Goal: Task Accomplishment & Management: Manage account settings

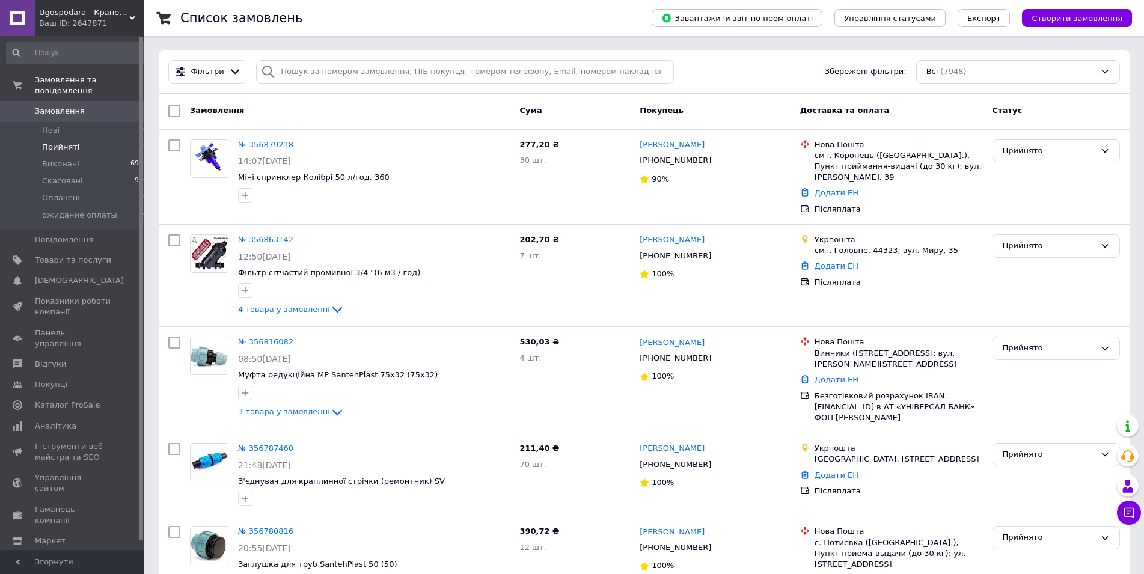
click at [76, 139] on li "Прийняті 9" at bounding box center [77, 147] width 155 height 17
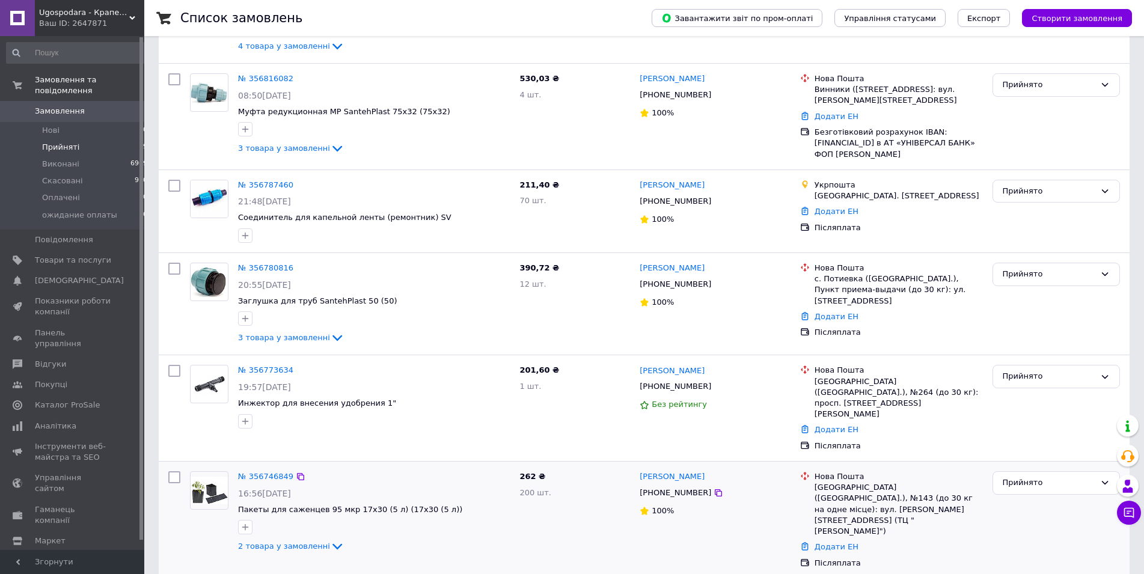
scroll to position [497, 0]
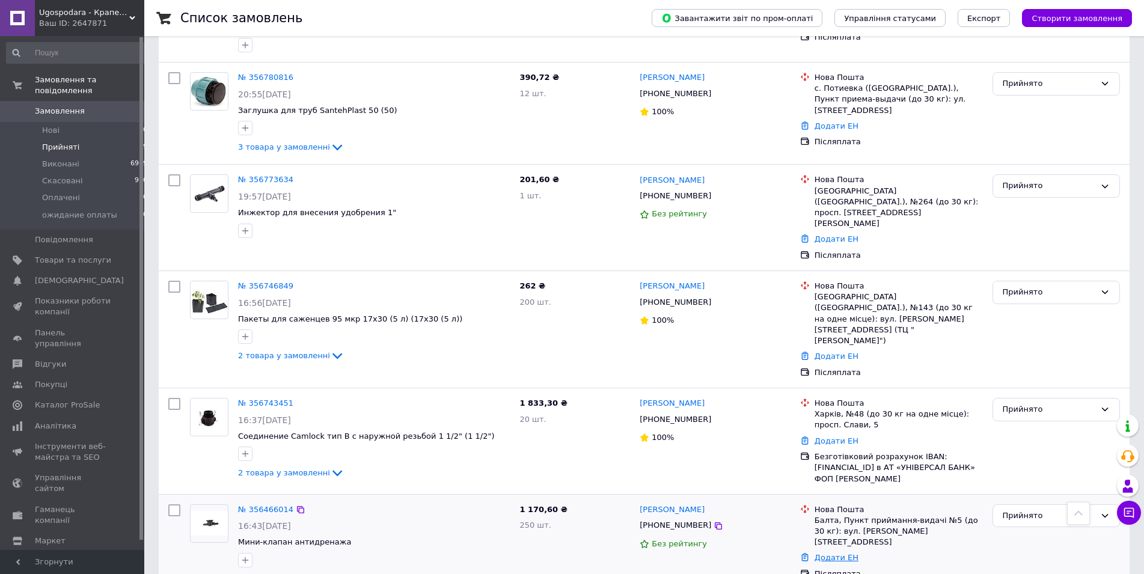
click at [820, 553] on link "Додати ЕН" at bounding box center [837, 557] width 44 height 9
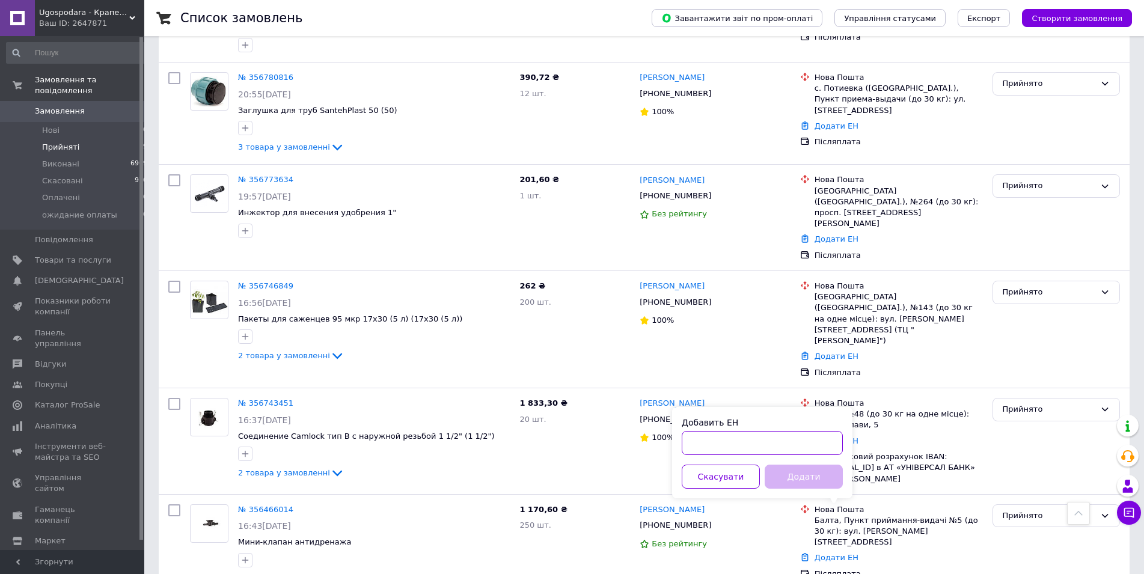
click at [710, 444] on input "Добавить ЕН" at bounding box center [762, 443] width 161 height 24
click at [715, 480] on button "Скасувати" at bounding box center [721, 477] width 78 height 24
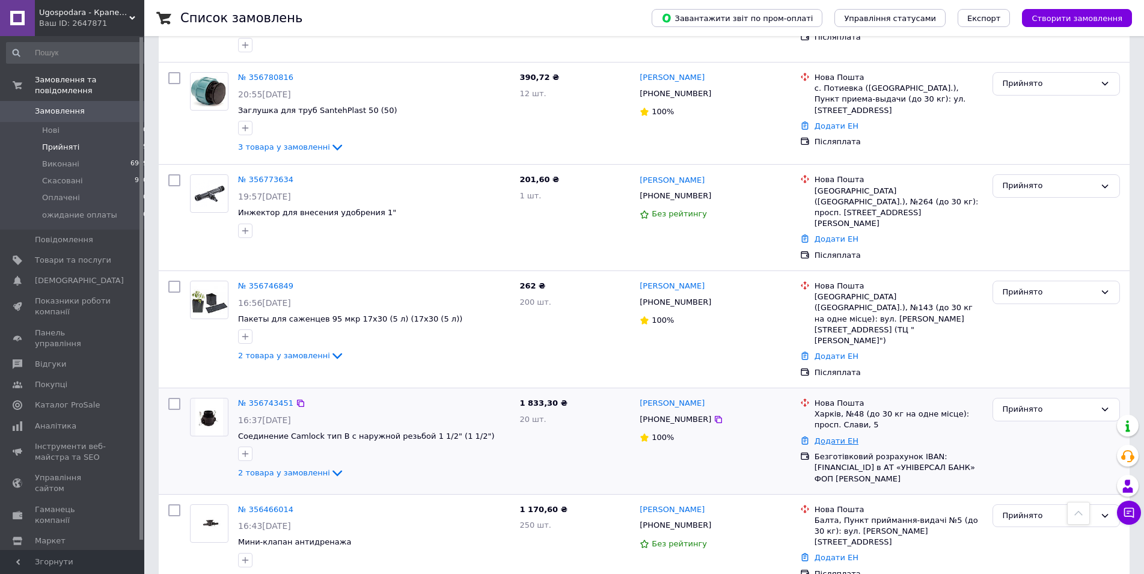
click at [838, 437] on link "Додати ЕН" at bounding box center [837, 441] width 44 height 9
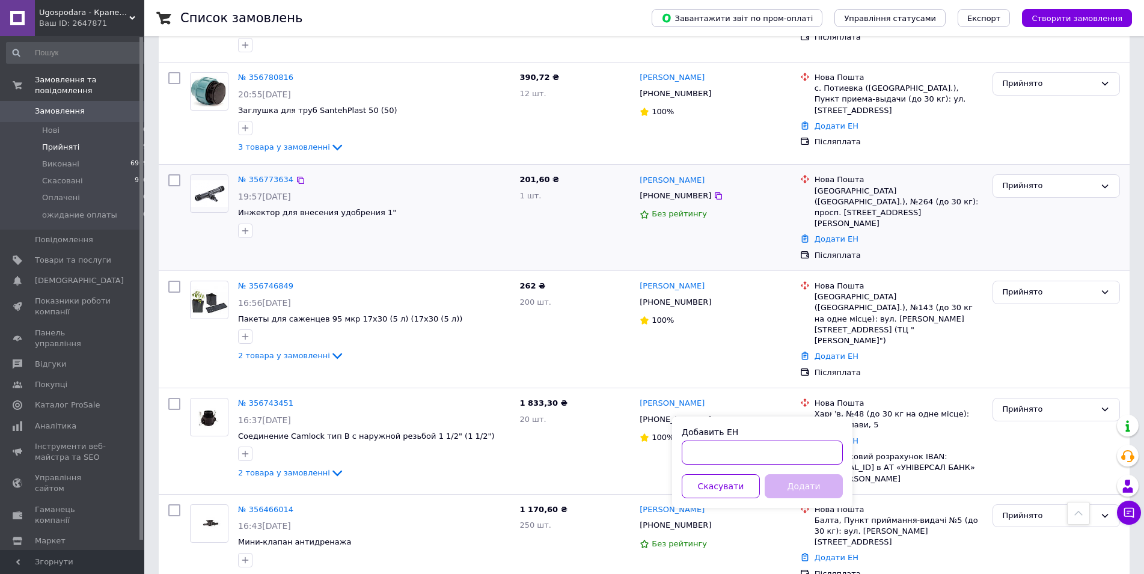
drag, startPoint x: 696, startPoint y: 447, endPoint x: 568, endPoint y: 244, distance: 240.7
click at [697, 447] on input "Добавить ЕН" at bounding box center [762, 453] width 161 height 24
click at [729, 485] on button "Скасувати" at bounding box center [721, 486] width 78 height 24
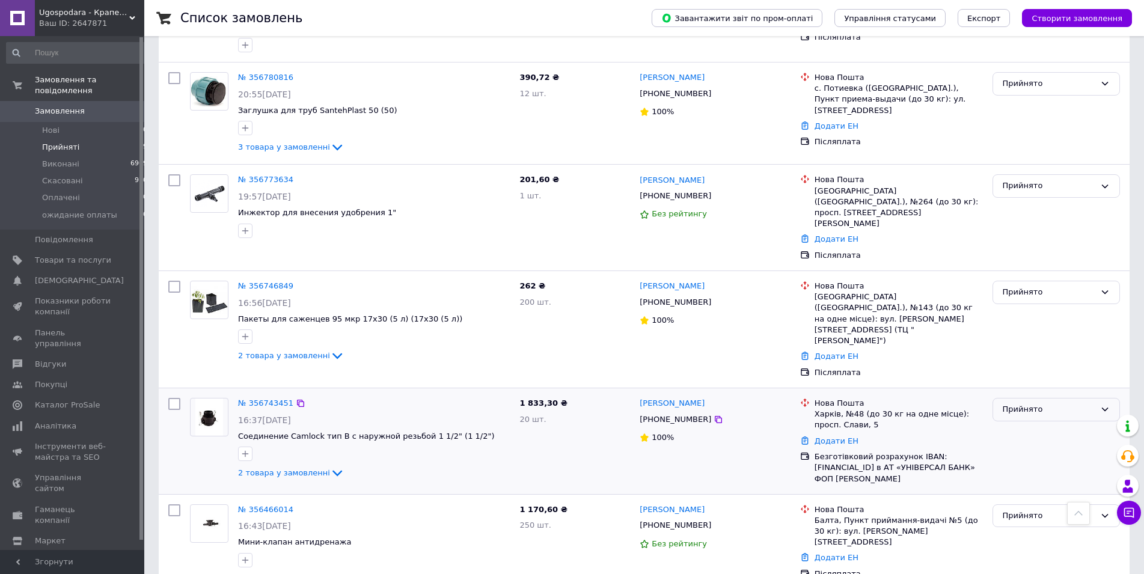
click at [1017, 398] on div "Прийнято" at bounding box center [1056, 409] width 127 height 23
click at [1018, 446] on li "Скасовано" at bounding box center [1056, 457] width 126 height 22
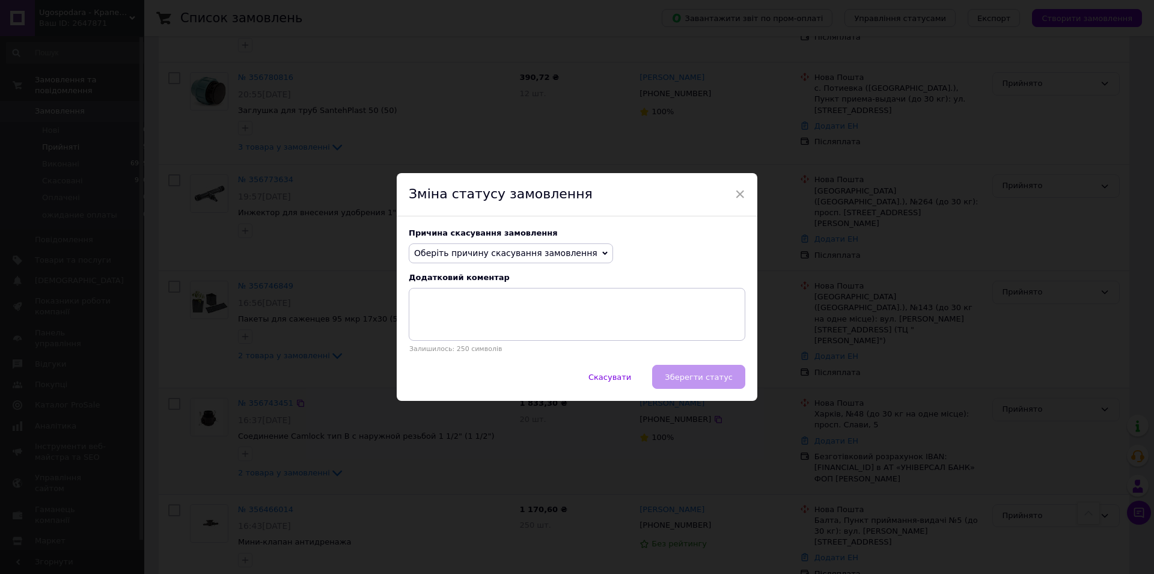
click at [449, 248] on span "Оберіть причину скасування замовлення" at bounding box center [505, 253] width 183 height 10
click at [452, 325] on li "На прохання покупця" at bounding box center [510, 327] width 203 height 17
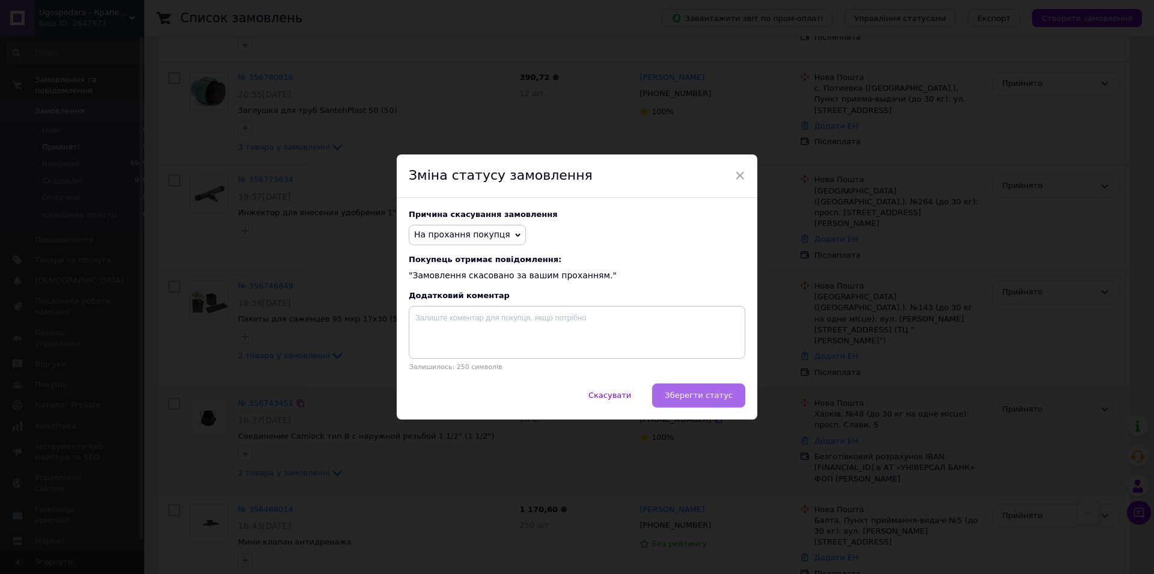
click at [705, 408] on button "Зберегти статус" at bounding box center [698, 396] width 93 height 24
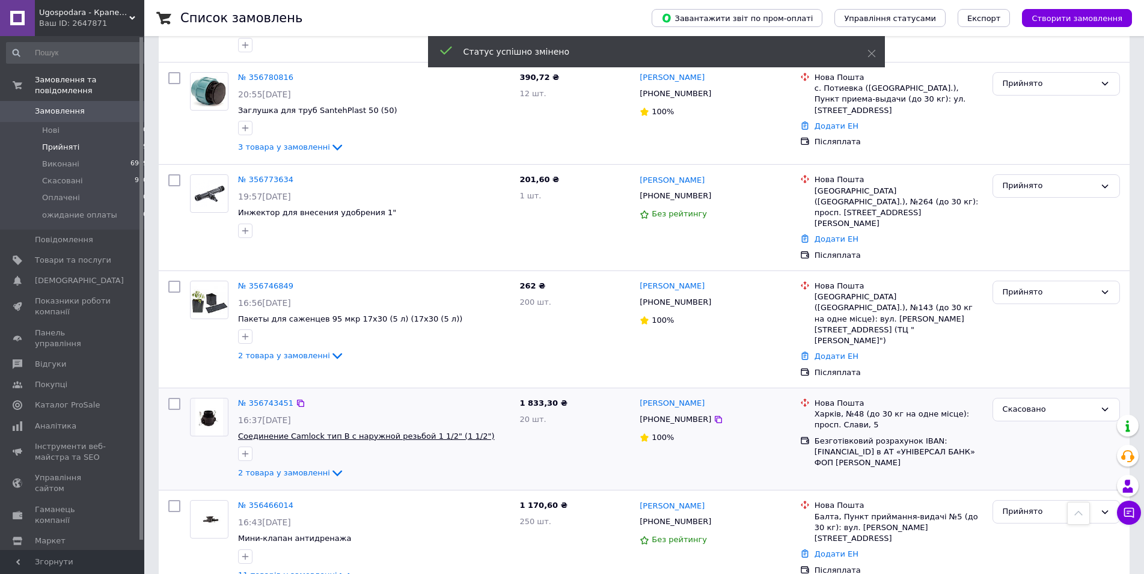
scroll to position [493, 0]
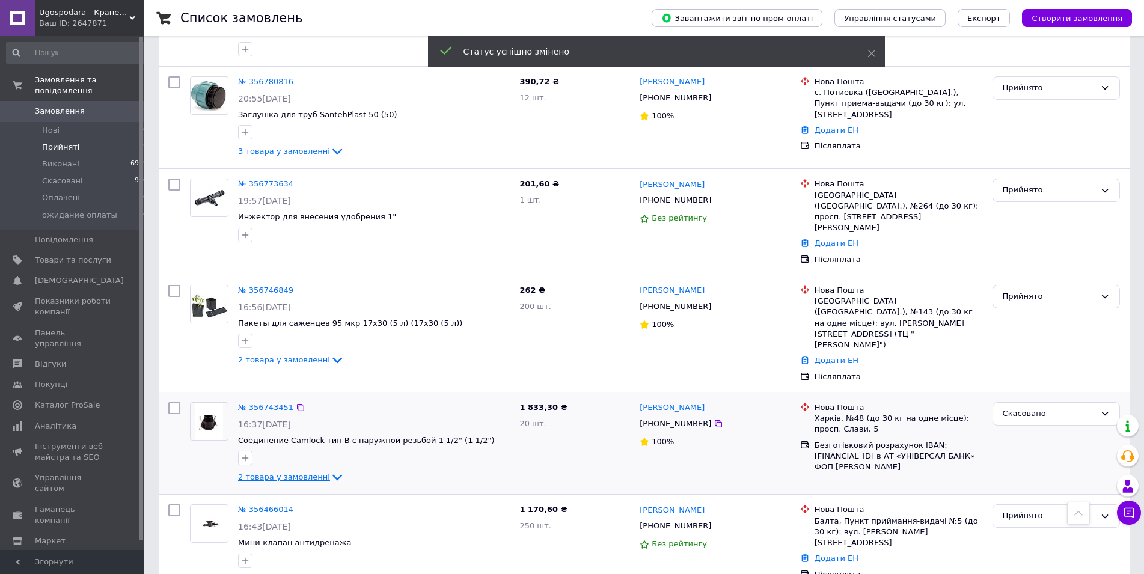
click at [330, 470] on icon at bounding box center [337, 477] width 14 height 14
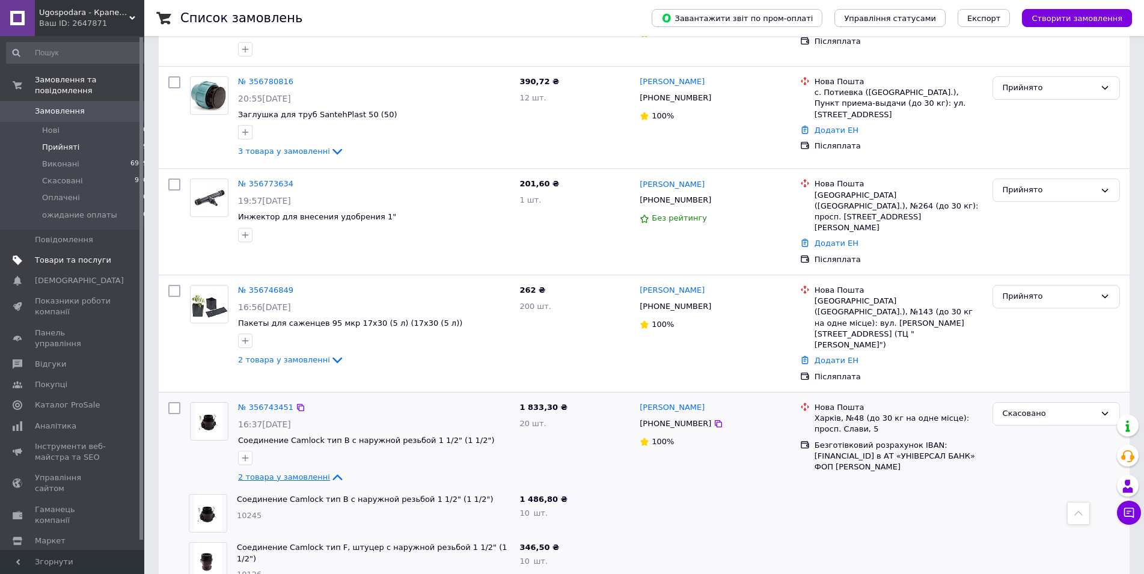
click at [76, 250] on link "Товари та послуги" at bounding box center [77, 260] width 155 height 20
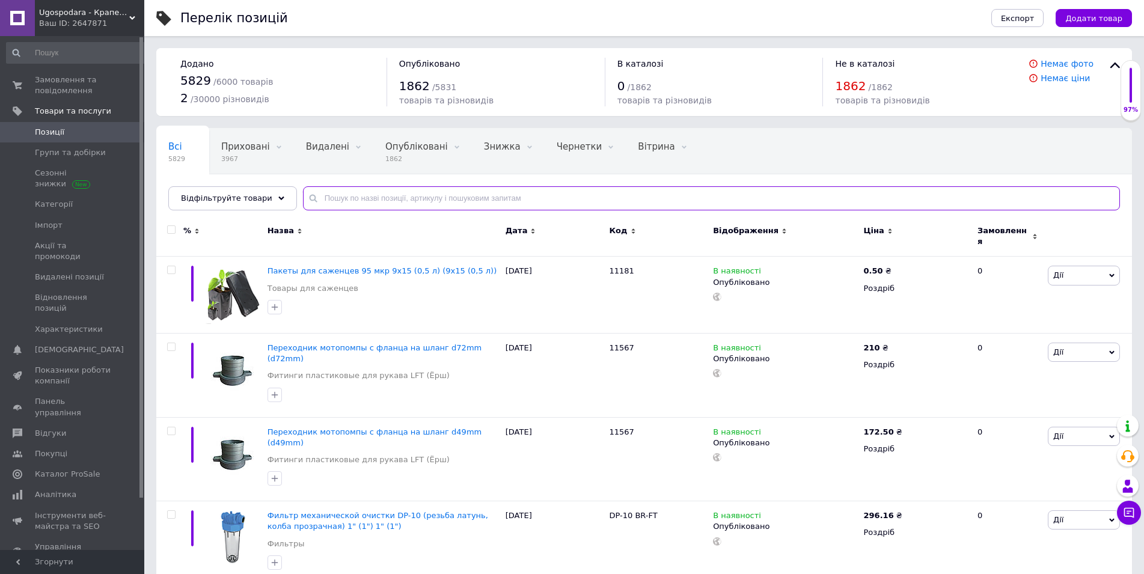
click at [325, 194] on input "text" at bounding box center [711, 198] width 817 height 24
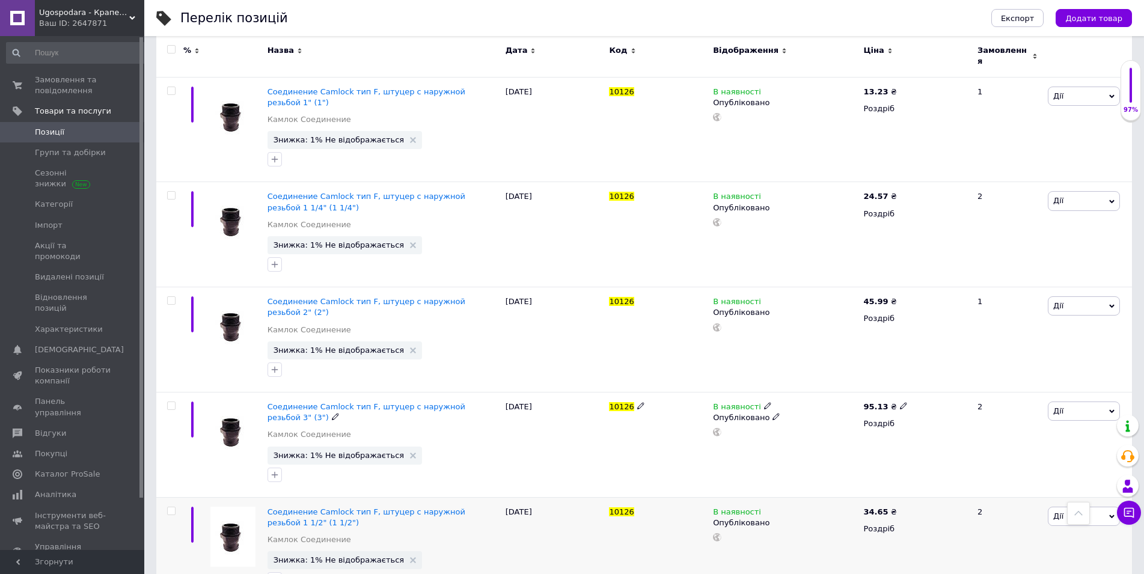
scroll to position [358, 0]
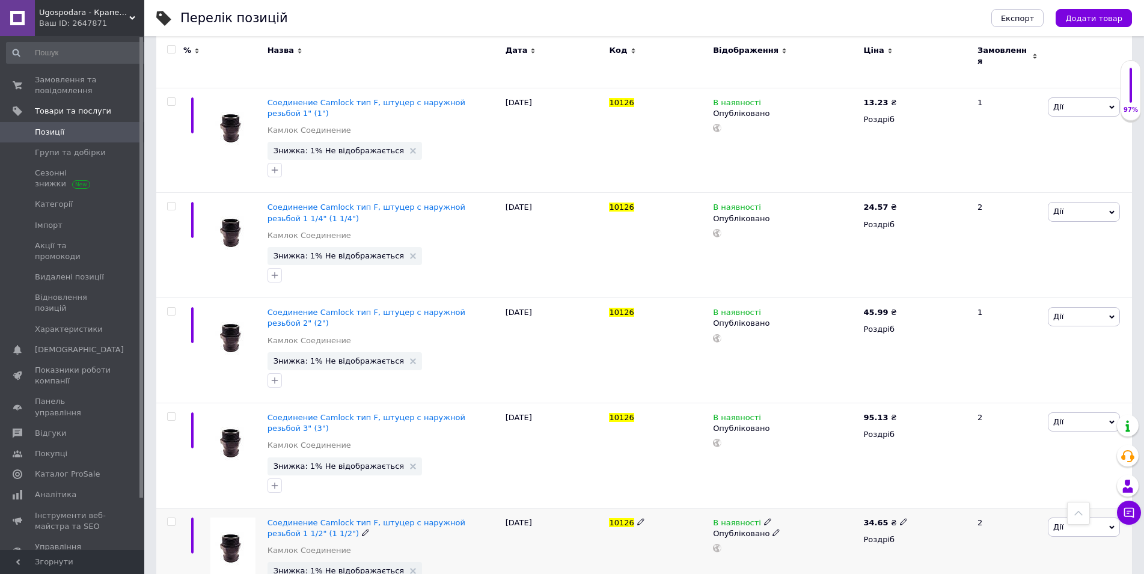
type input "10126"
click at [773, 530] on use at bounding box center [776, 533] width 7 height 7
click at [731, 548] on li "Прихований" at bounding box center [782, 556] width 149 height 17
click at [764, 518] on icon at bounding box center [767, 521] width 7 height 7
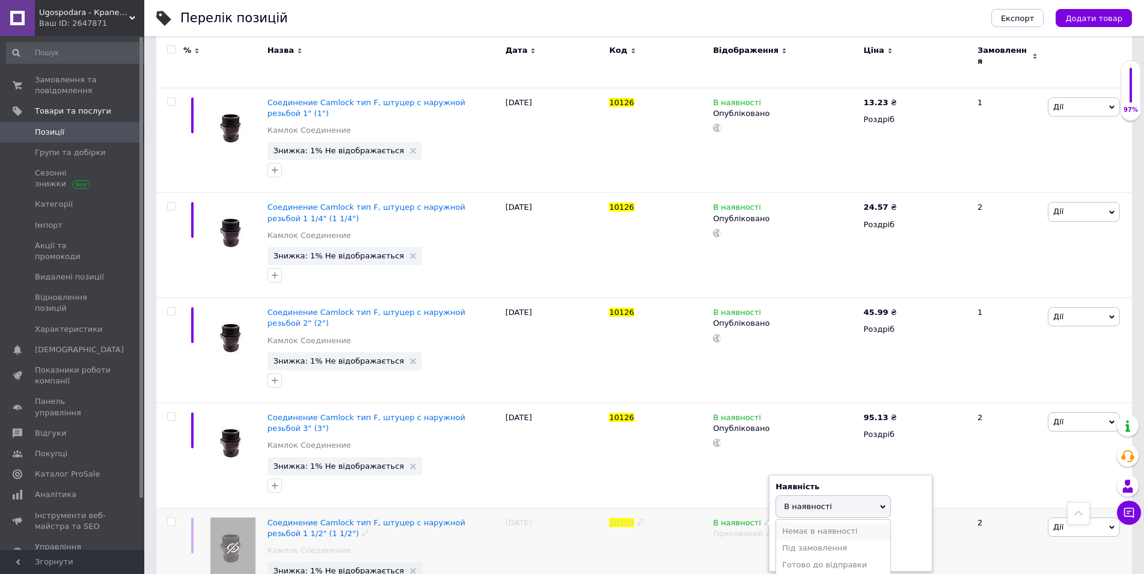
click at [789, 523] on li "Немає в наявності" at bounding box center [833, 531] width 114 height 17
click at [639, 526] on div "10126" at bounding box center [658, 560] width 104 height 105
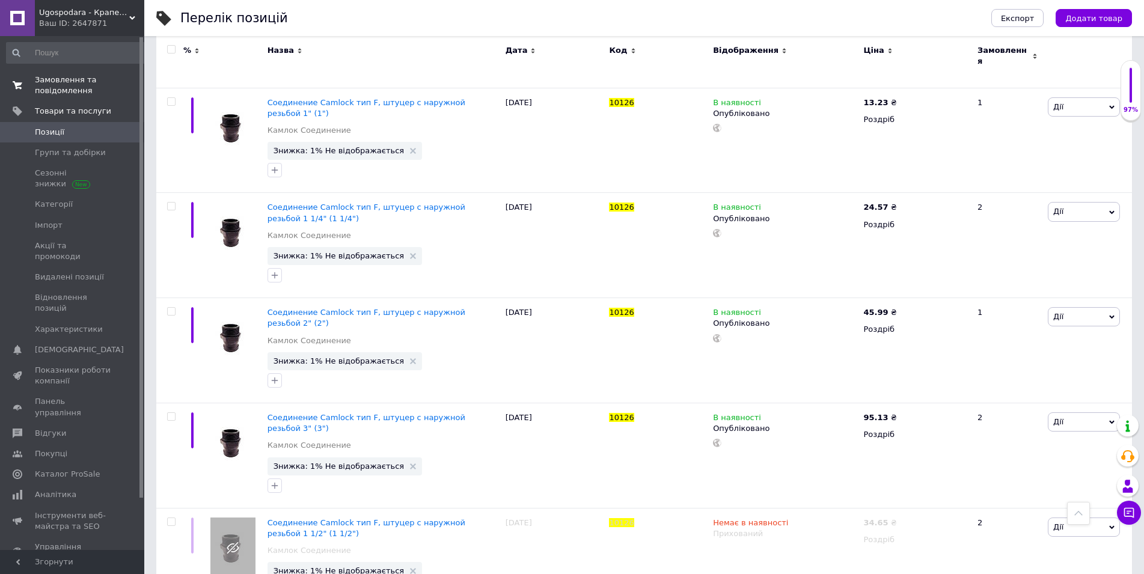
click at [80, 82] on span "Замовлення та повідомлення" at bounding box center [73, 86] width 76 height 22
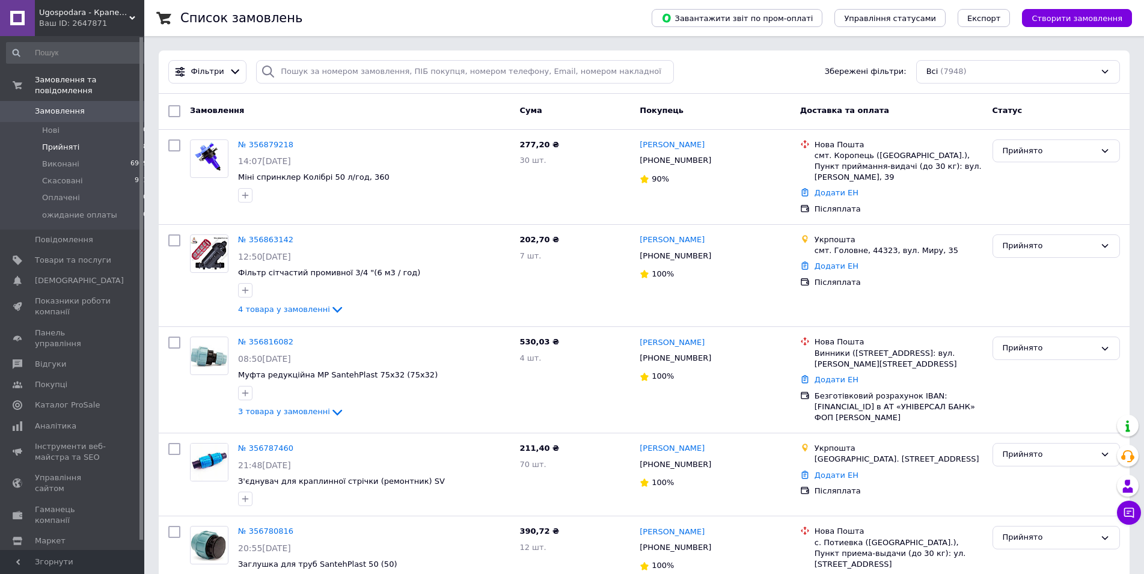
click at [63, 142] on span "Прийняті" at bounding box center [60, 147] width 37 height 11
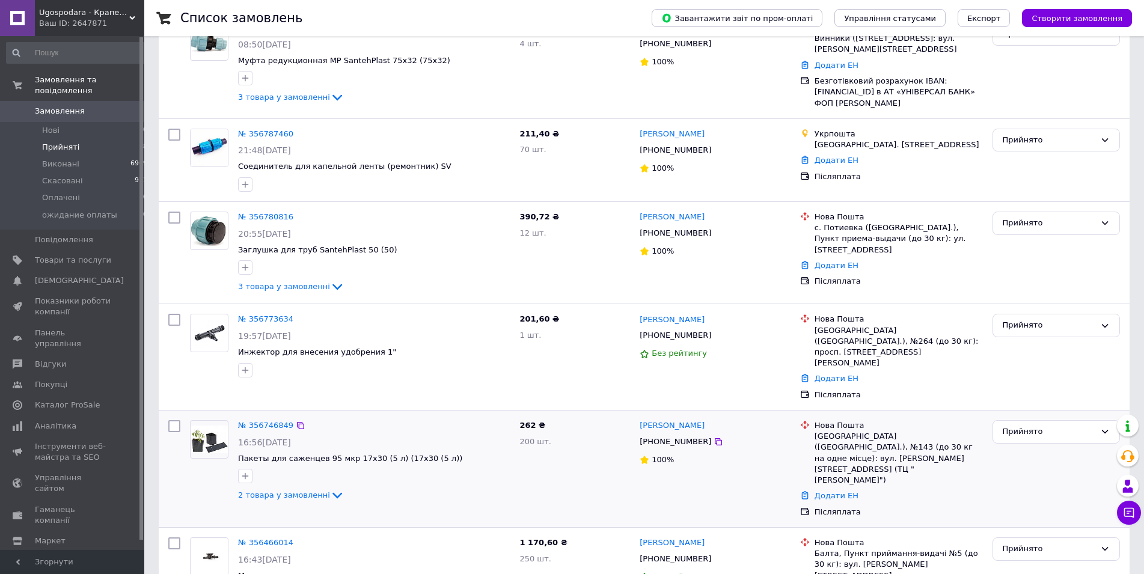
scroll to position [391, 0]
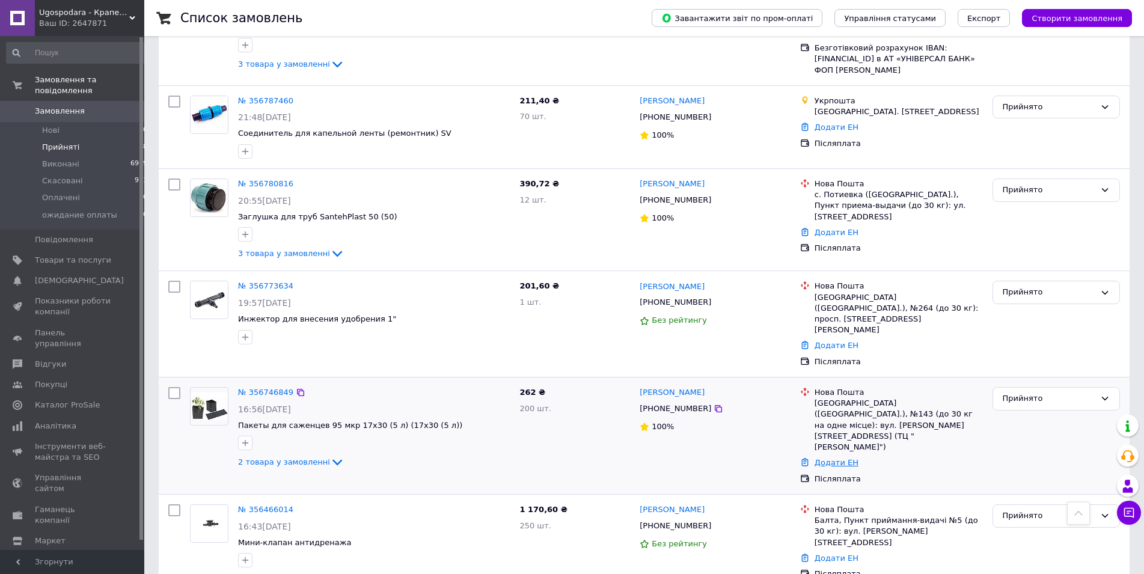
click at [835, 458] on link "Додати ЕН" at bounding box center [837, 462] width 44 height 9
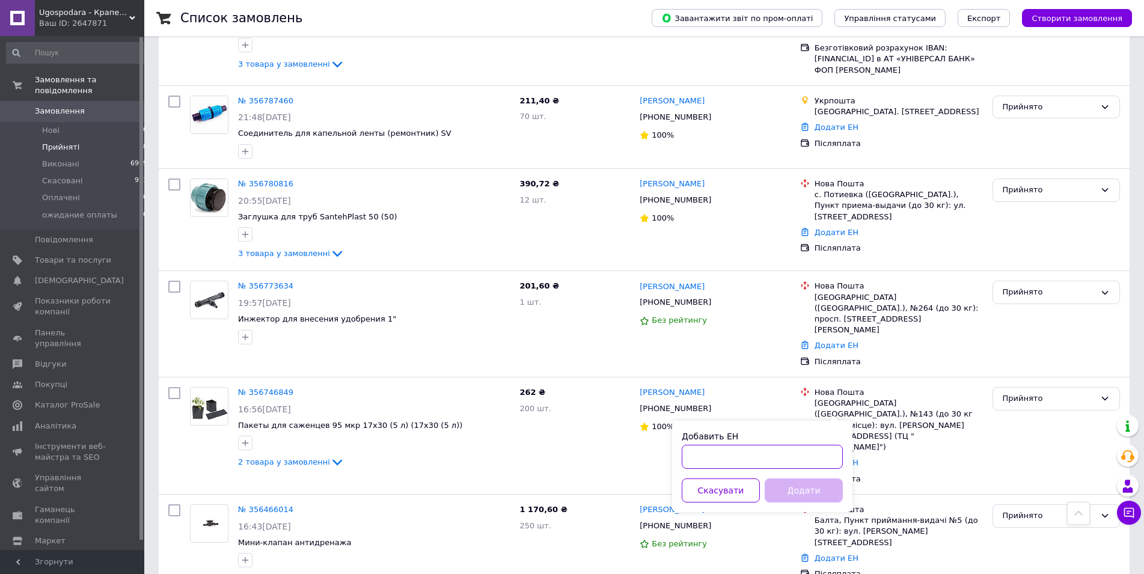
click at [744, 459] on input "Добавить ЕН" at bounding box center [762, 457] width 161 height 24
paste input "20451225205571"
type input "20451225205571"
click at [796, 496] on button "Додати" at bounding box center [804, 491] width 78 height 24
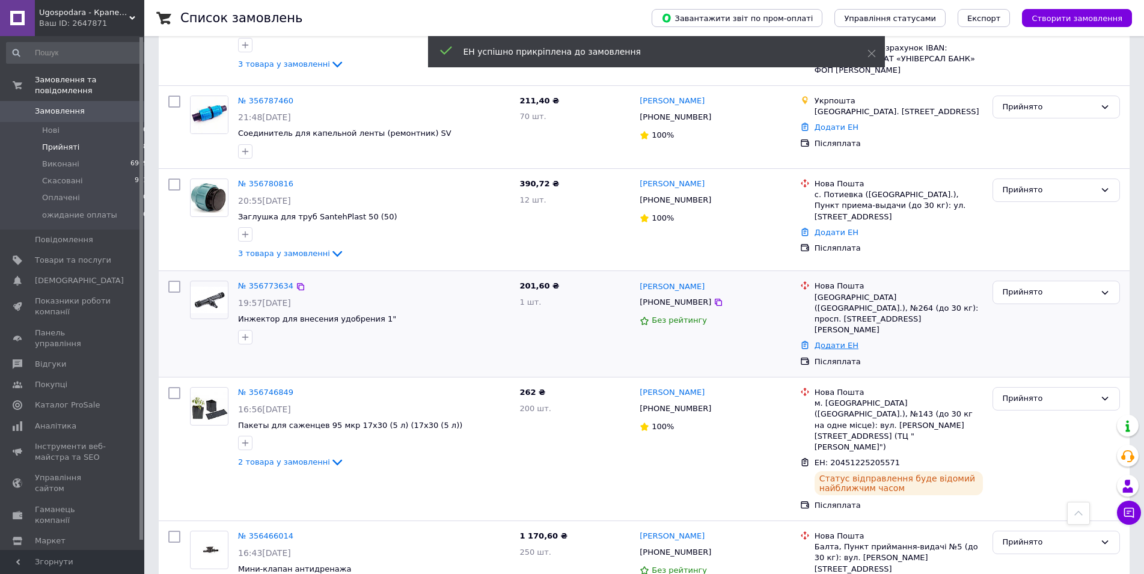
click at [841, 341] on link "Додати ЕН" at bounding box center [837, 345] width 44 height 9
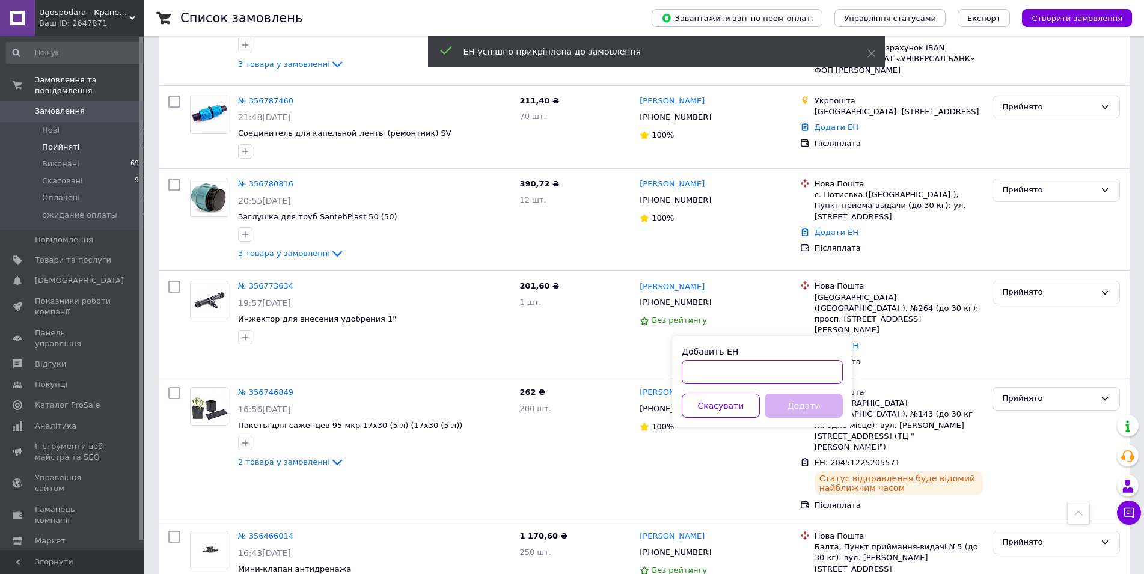
click at [776, 364] on input "Добавить ЕН" at bounding box center [762, 372] width 161 height 24
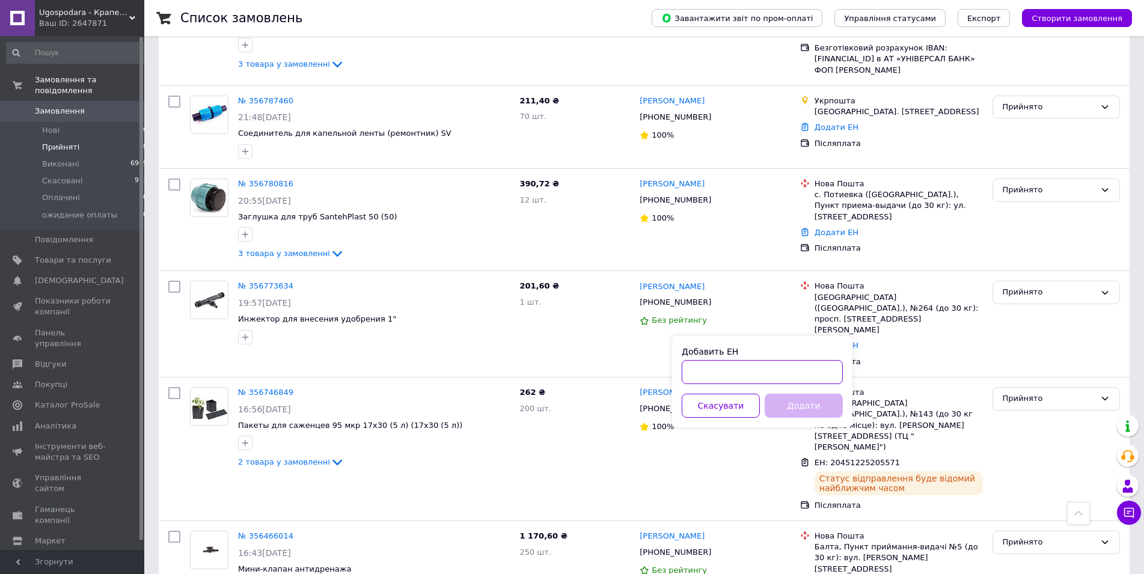
paste input "20451225204058"
type input "20451225204058"
click at [796, 408] on button "Додати" at bounding box center [804, 406] width 78 height 24
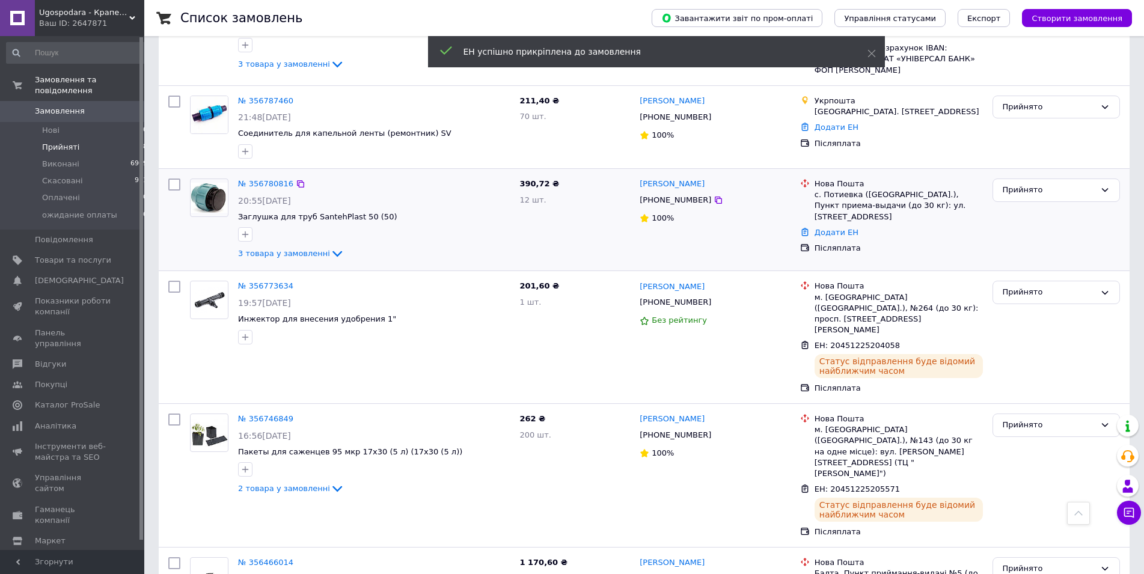
click at [836, 227] on div "Додати ЕН" at bounding box center [898, 233] width 173 height 16
click at [836, 228] on link "Додати ЕН" at bounding box center [837, 232] width 44 height 9
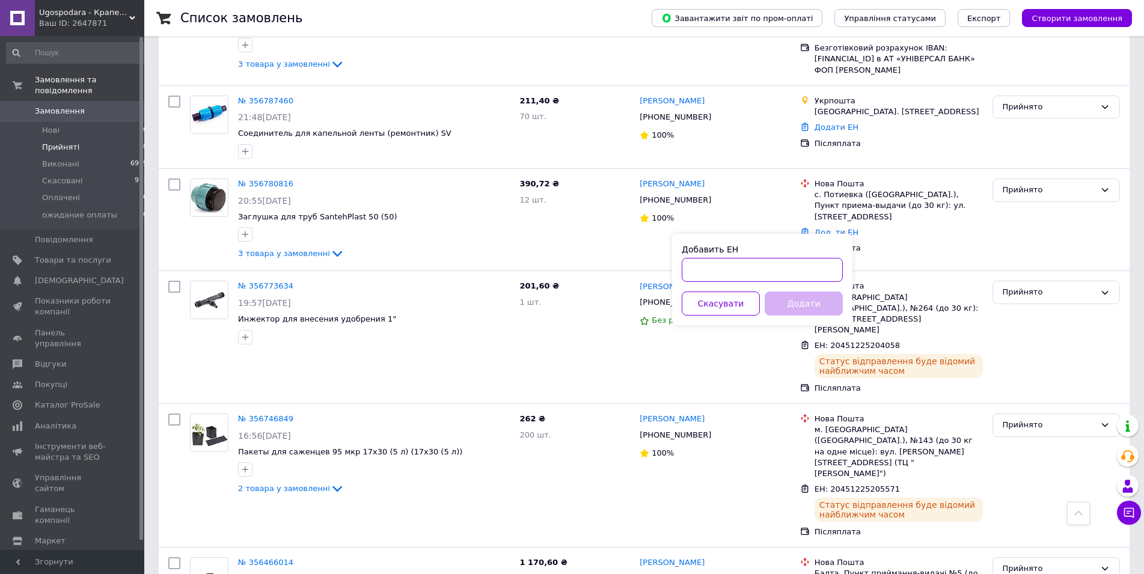
click at [781, 268] on input "Добавить ЕН" at bounding box center [762, 270] width 161 height 24
paste input "20451225209311"
type input "20451225209311"
click at [794, 306] on button "Додати" at bounding box center [804, 304] width 78 height 24
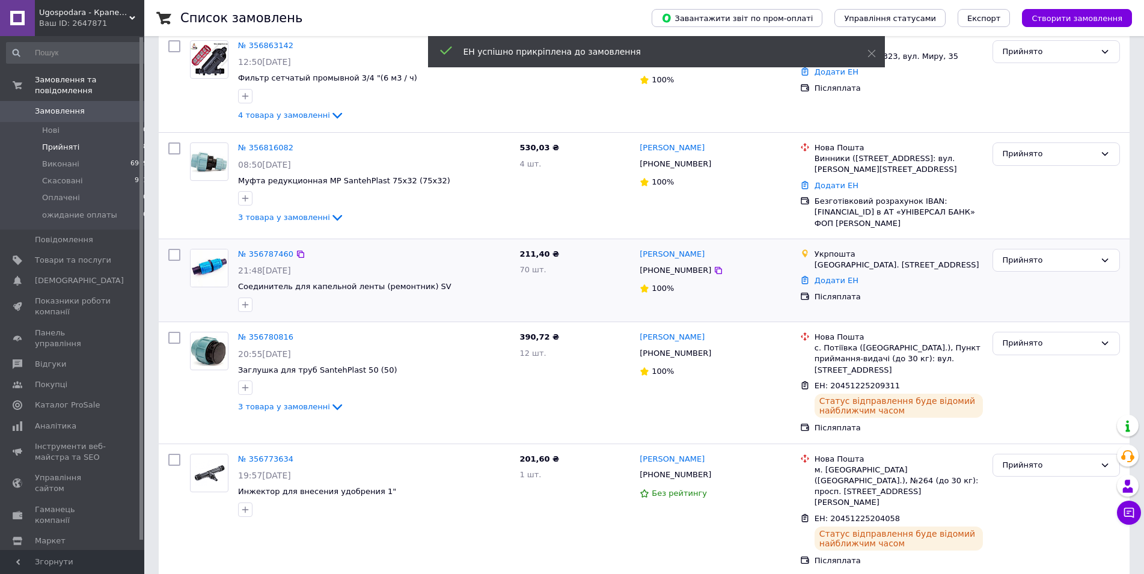
scroll to position [186, 0]
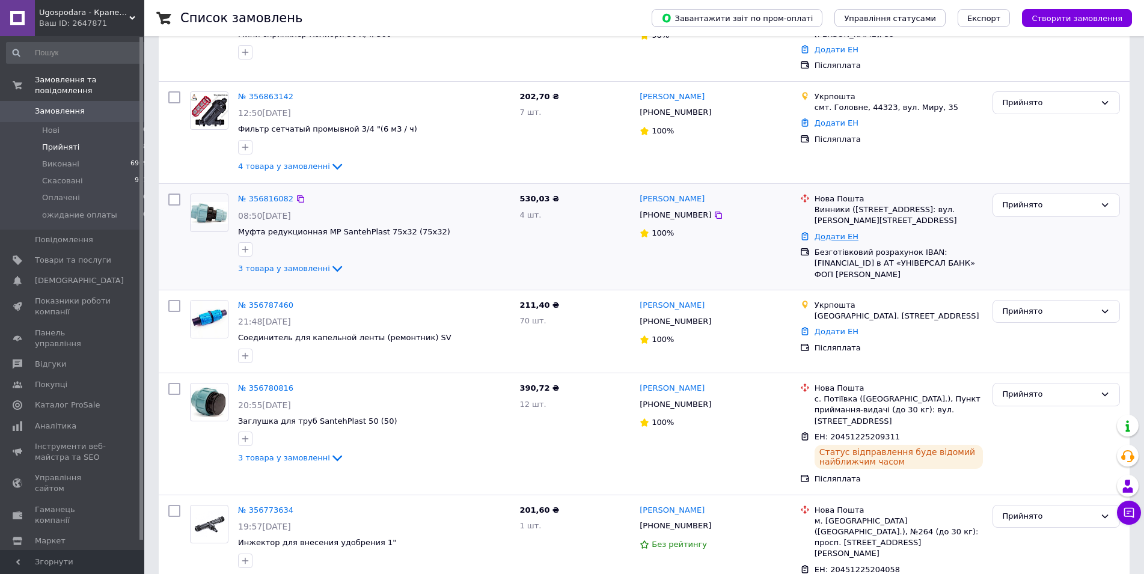
click at [841, 236] on link "Додати ЕН" at bounding box center [837, 236] width 44 height 9
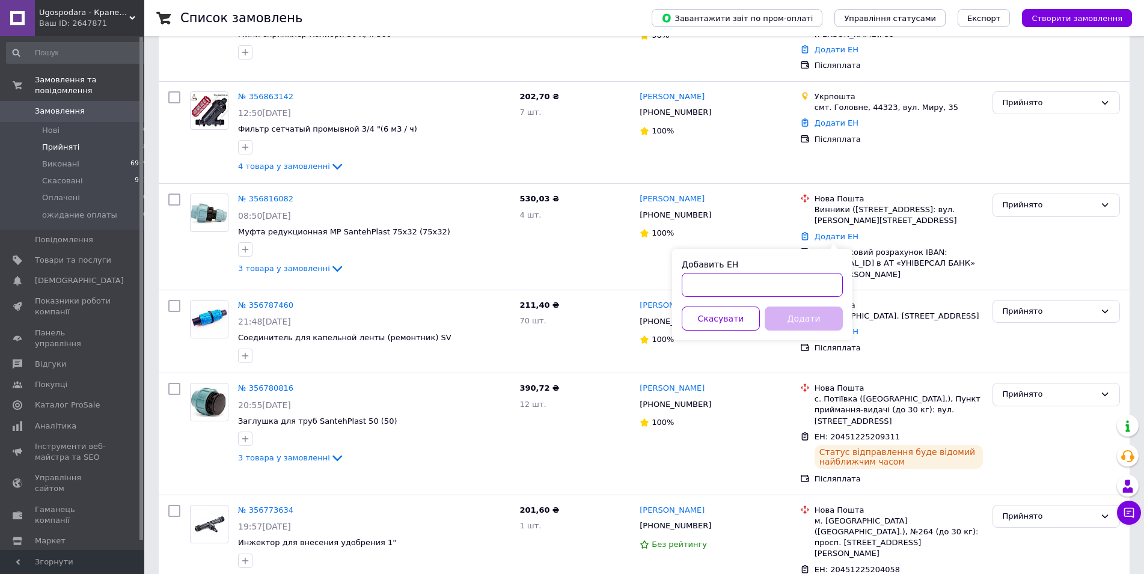
click at [755, 284] on input "Добавить ЕН" at bounding box center [762, 285] width 161 height 24
paste input "20451225207773"
type input "20451225207773"
click at [773, 321] on button "Додати" at bounding box center [804, 319] width 78 height 24
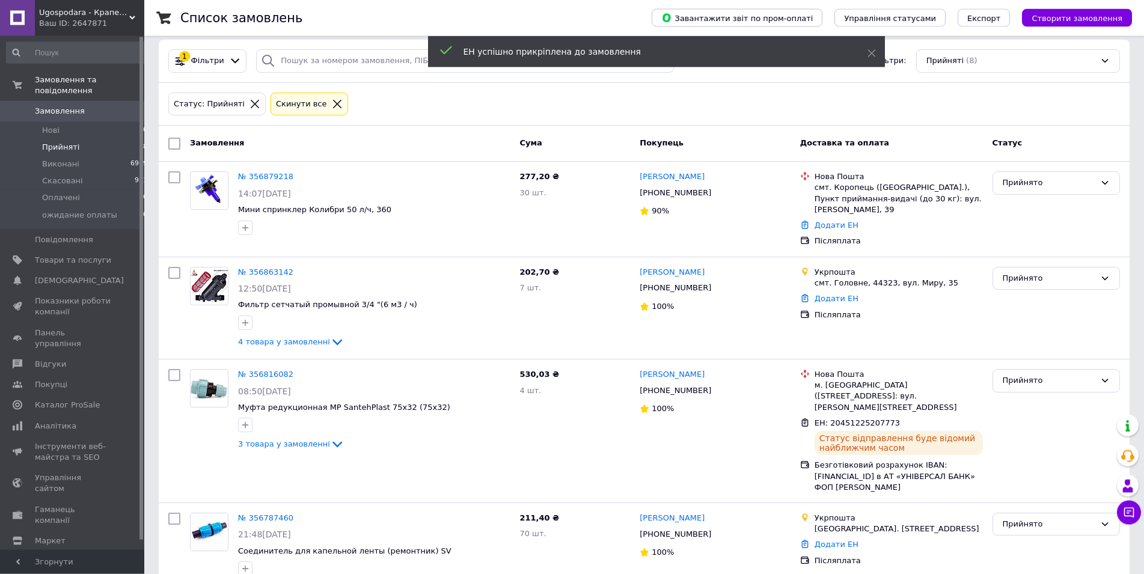
scroll to position [0, 0]
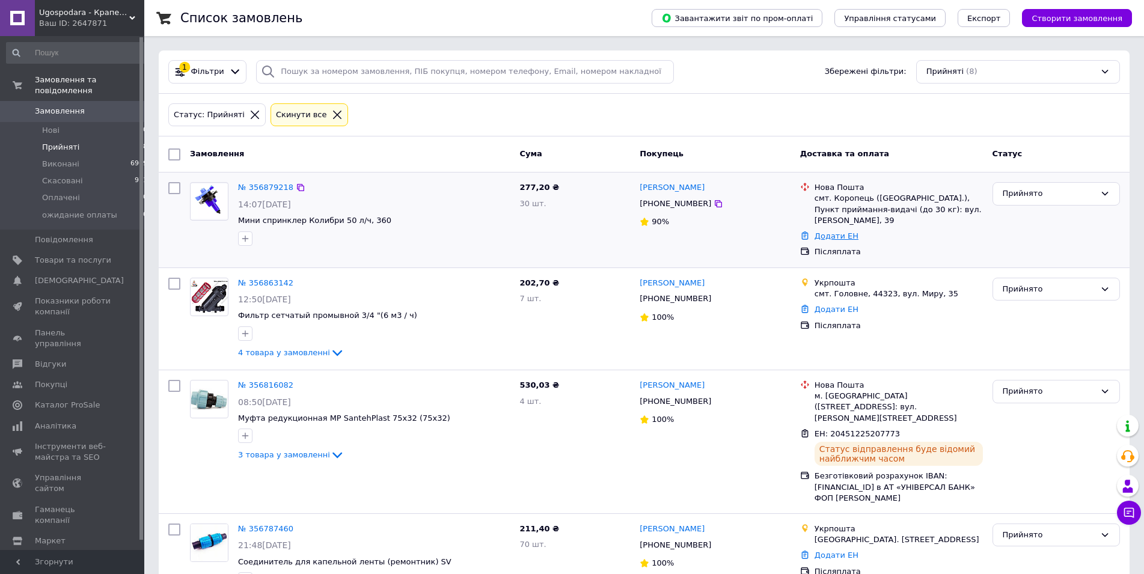
click at [828, 237] on link "Додати ЕН" at bounding box center [837, 235] width 44 height 9
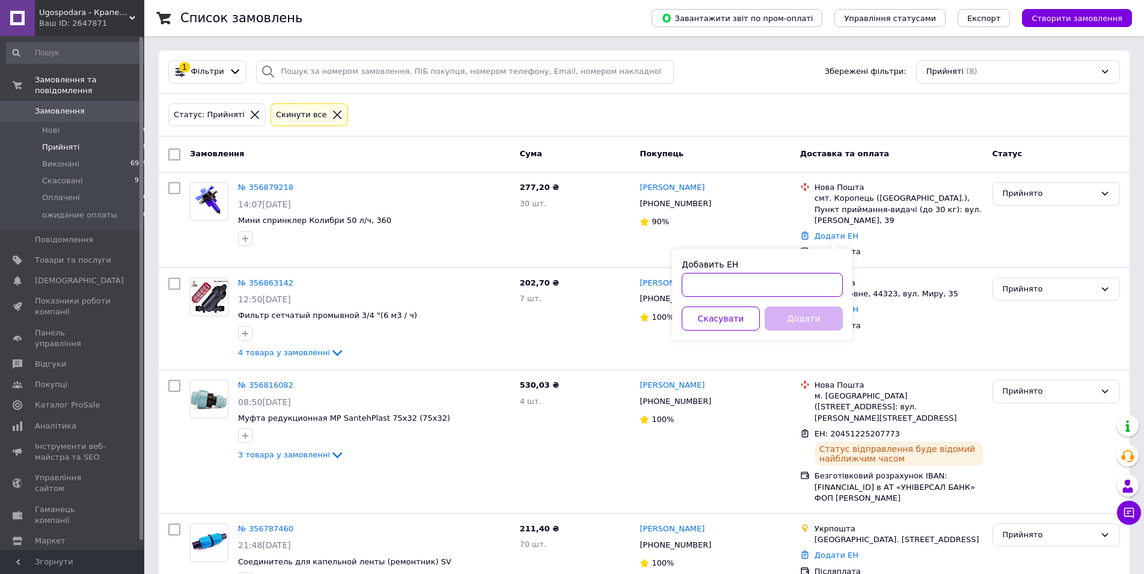
click at [773, 296] on input "Добавить ЕН" at bounding box center [762, 285] width 161 height 24
paste input "20451225189344"
type input "20451225189344"
click at [777, 308] on button "Додати" at bounding box center [804, 319] width 78 height 24
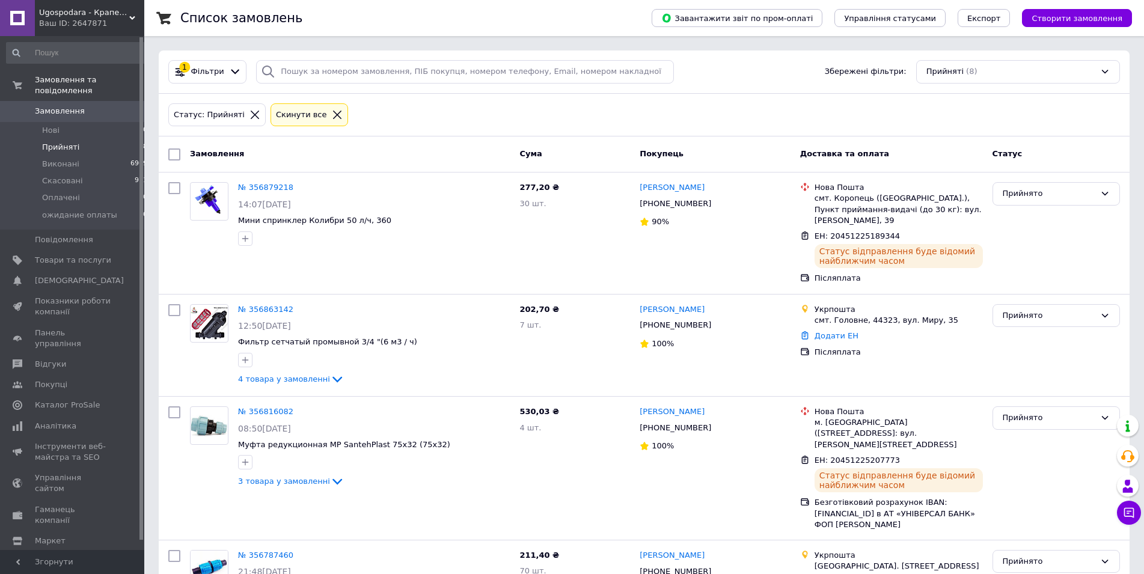
click at [60, 106] on span "Замовлення" at bounding box center [60, 111] width 50 height 11
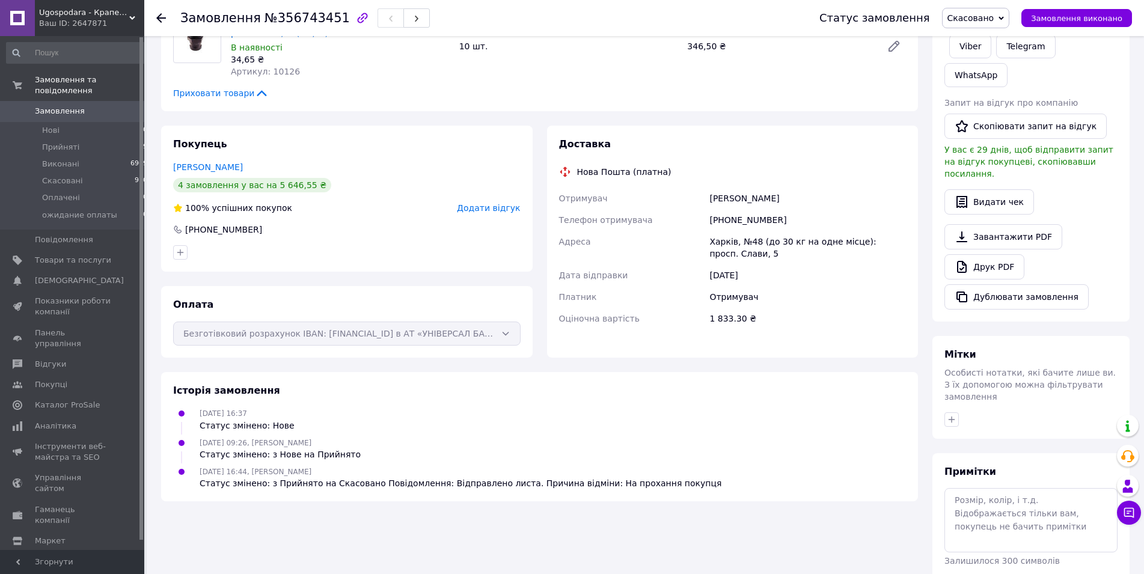
scroll to position [94, 0]
